Goal: Task Accomplishment & Management: Use online tool/utility

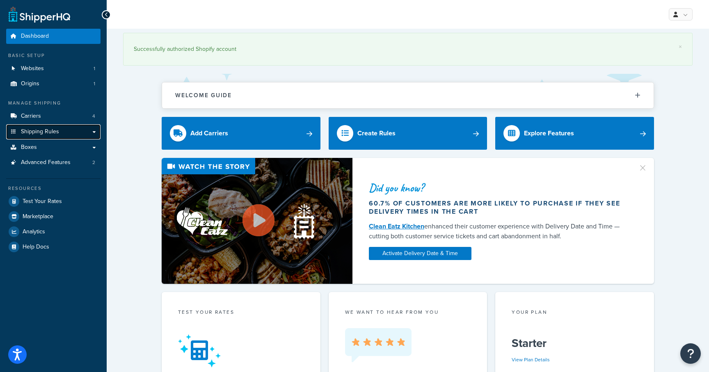
click at [42, 131] on span "Shipping Rules" at bounding box center [40, 131] width 38 height 7
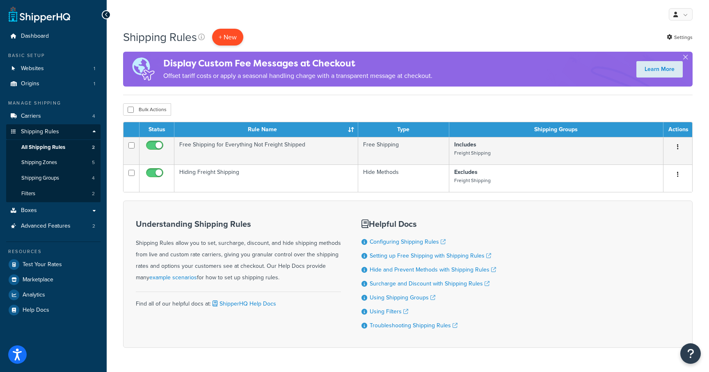
click at [228, 39] on p "+ New" at bounding box center [227, 37] width 31 height 17
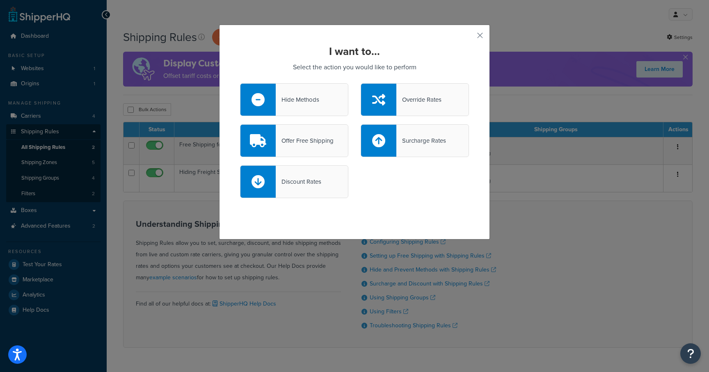
click at [302, 92] on div "Hide Methods" at bounding box center [294, 99] width 108 height 33
click at [0, 0] on input "Hide Methods" at bounding box center [0, 0] width 0 height 0
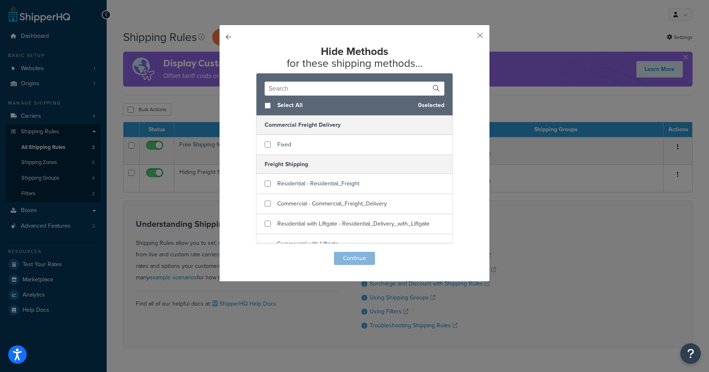
click at [223, 36] on div "Hide Methods for these shipping methods... Select All 0 selected Commercial Fre…" at bounding box center [354, 153] width 271 height 257
click at [240, 252] on button "button" at bounding box center [240, 252] width 0 height 0
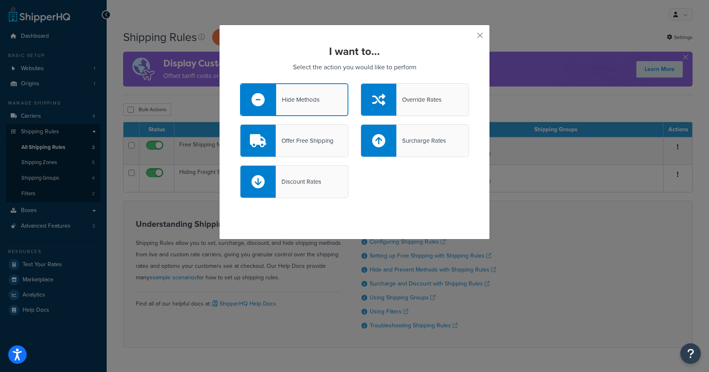
click at [386, 97] on div at bounding box center [378, 100] width 35 height 32
click at [0, 0] on input "Override Rates" at bounding box center [0, 0] width 0 height 0
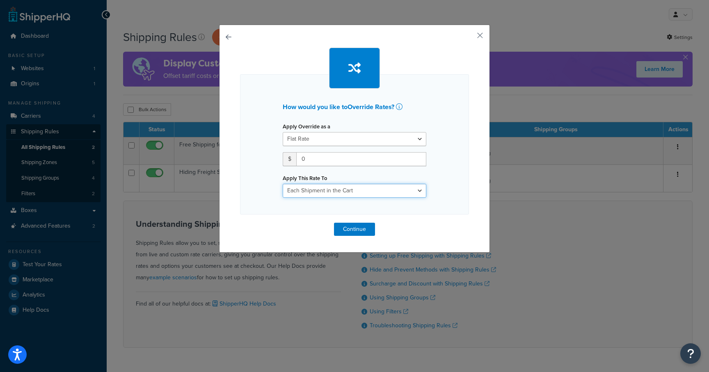
click at [341, 185] on select "Each Shipment in the Cart Each Shipping Group in the Cart Each Item within a Sh…" at bounding box center [355, 191] width 144 height 14
click at [469, 37] on button "button" at bounding box center [468, 38] width 2 height 2
